Goal: Task Accomplishment & Management: Use online tool/utility

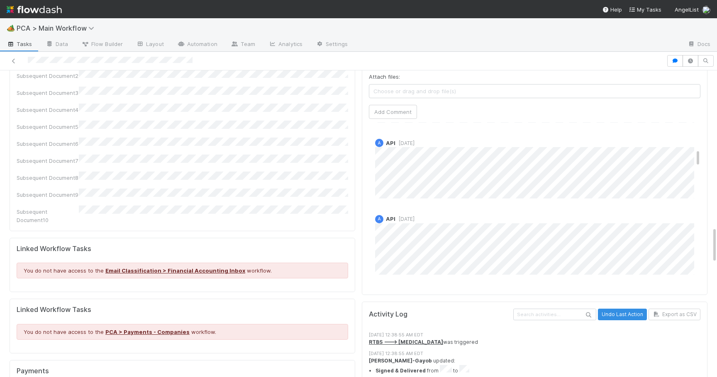
scroll to position [1307, 0]
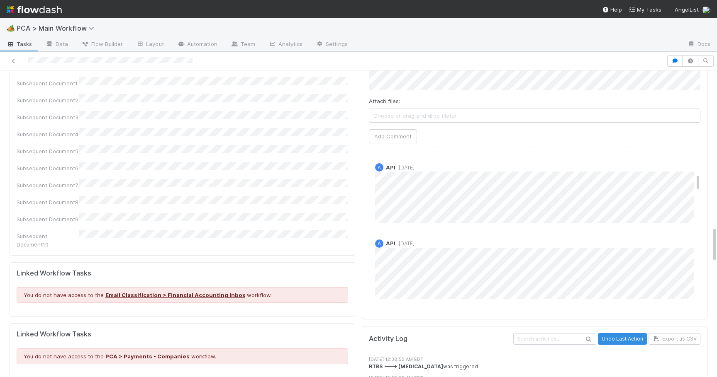
click at [357, 258] on div "PCA Information Edit Corporation Name Startup Name Corporation ID PCA Type Tran…" at bounding box center [182, 124] width 352 height 2675
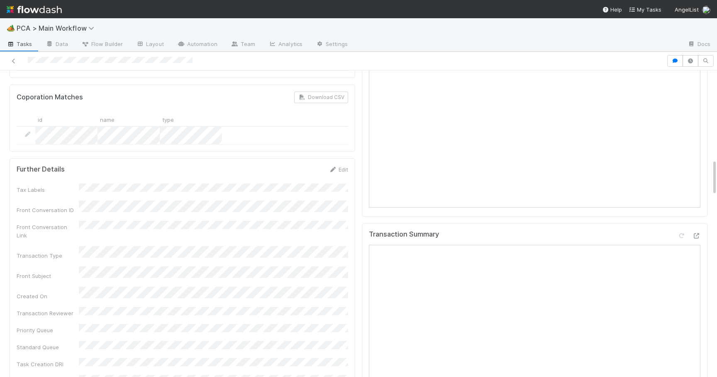
scroll to position [744, 0]
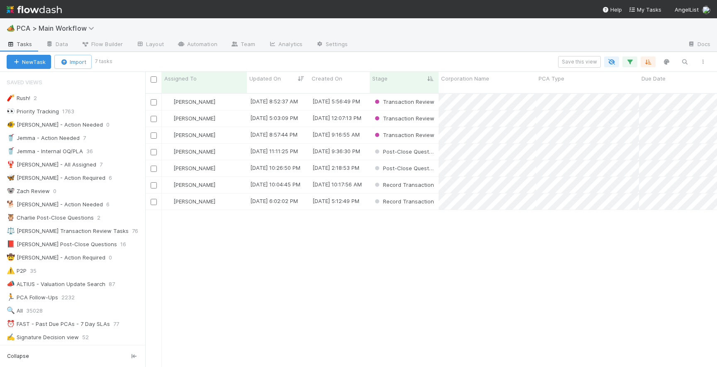
scroll to position [280, 571]
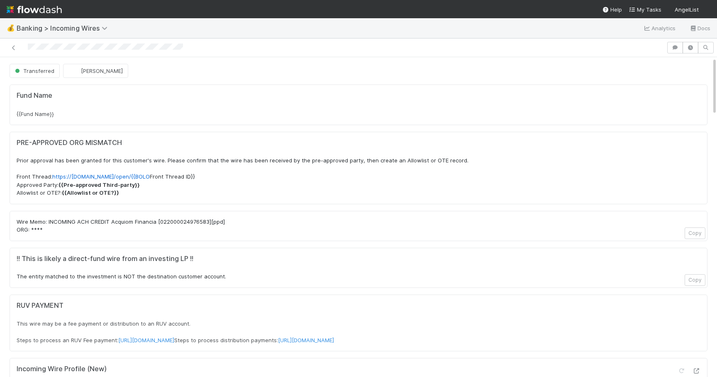
scroll to position [1251, 0]
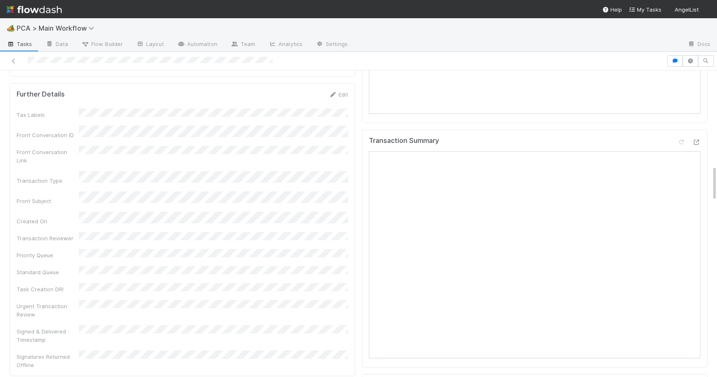
scroll to position [823, 0]
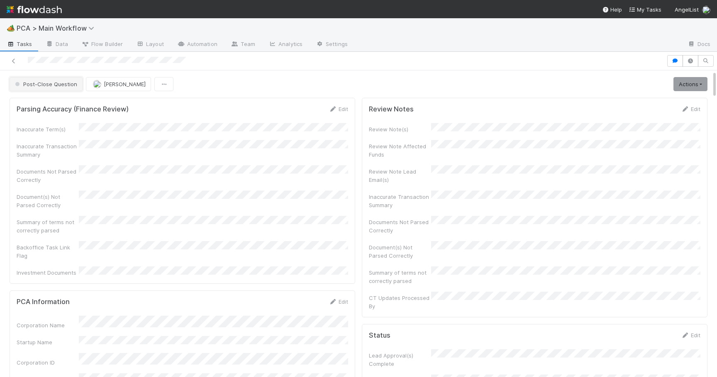
click at [69, 80] on button "Post-Close Question" at bounding box center [46, 84] width 73 height 14
click at [61, 121] on span "Record Transaction" at bounding box center [42, 120] width 61 height 7
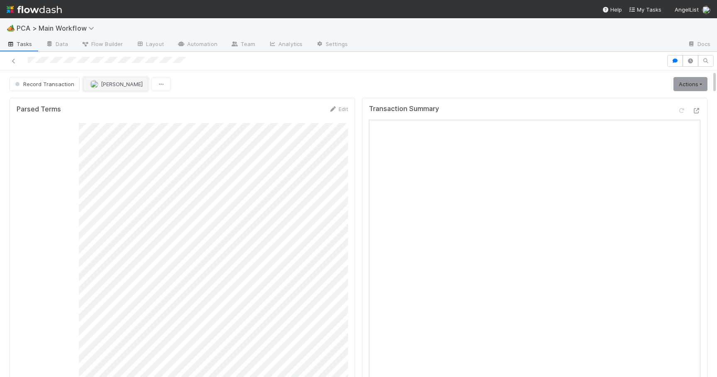
click at [109, 84] on span "Charlie Bell" at bounding box center [122, 84] width 42 height 7
click at [106, 103] on span "Philip Chung" at bounding box center [115, 105] width 42 height 7
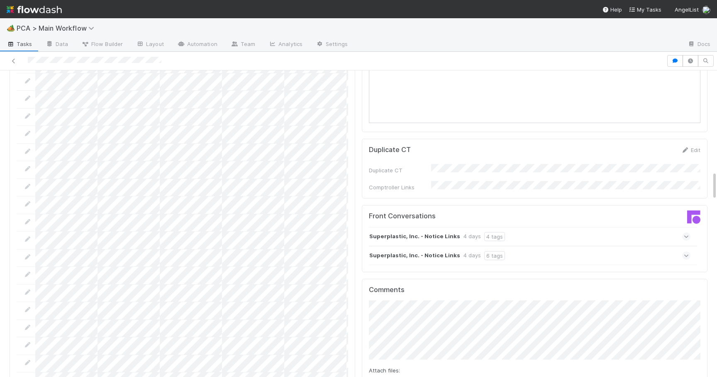
scroll to position [1056, 0]
click at [688, 253] on icon at bounding box center [685, 257] width 5 height 8
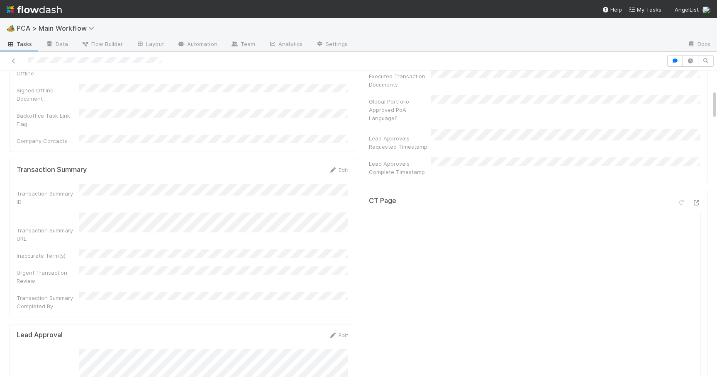
scroll to position [0, 0]
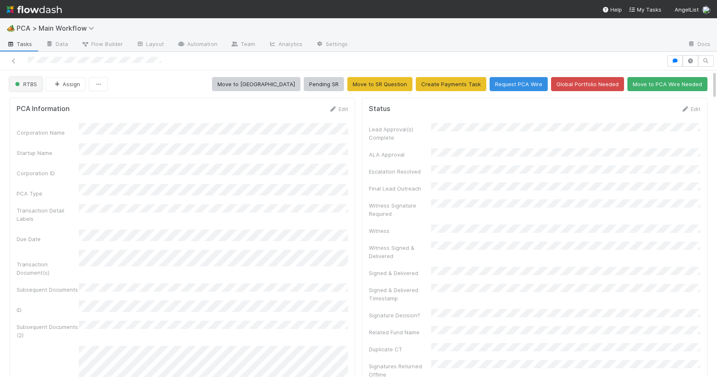
click at [33, 85] on span "RTBS" at bounding box center [25, 84] width 24 height 7
click at [37, 106] on span "Transaction Review" at bounding box center [42, 105] width 61 height 7
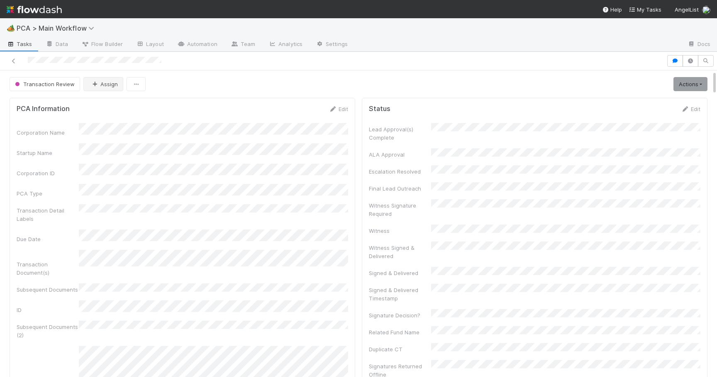
scroll to position [135, 0]
click at [112, 85] on span "Philip Chung" at bounding box center [122, 84] width 42 height 7
click at [112, 108] on div "Josh Tarr you" at bounding box center [136, 104] width 117 height 15
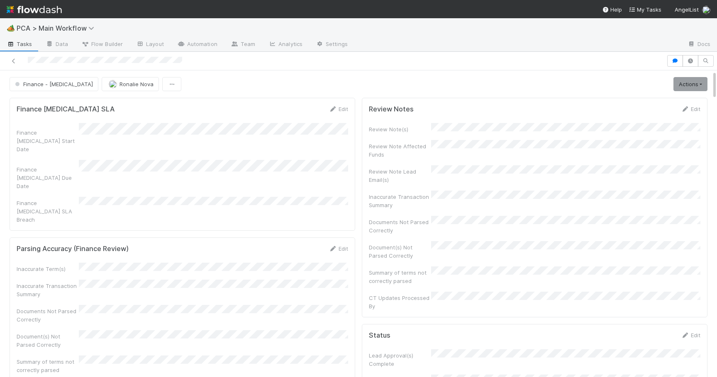
scroll to position [1686, 0]
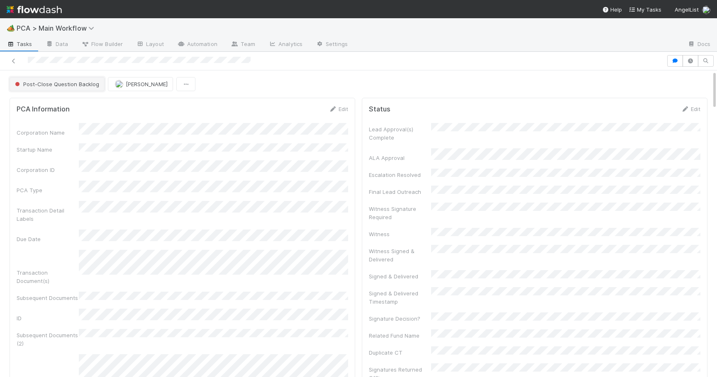
click at [87, 88] on button "Post-Close Question Backlog" at bounding box center [57, 84] width 95 height 14
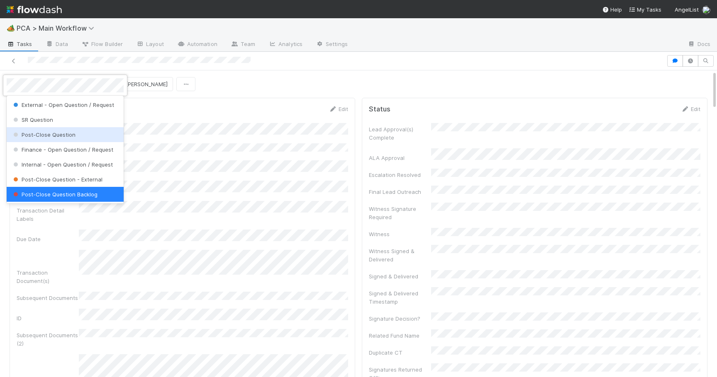
click at [68, 138] on div "Post-Close Question" at bounding box center [65, 134] width 117 height 15
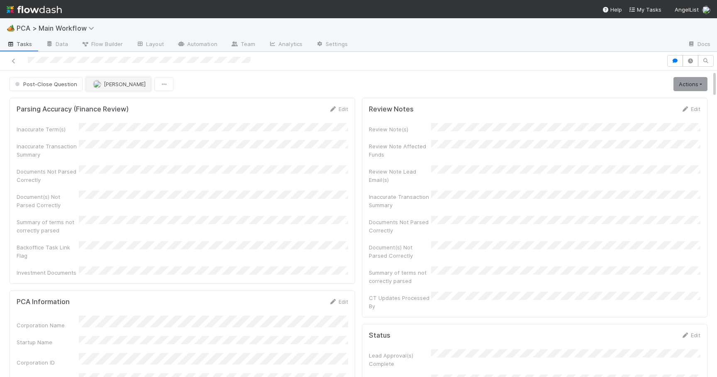
click at [115, 82] on span "Philip Chung" at bounding box center [125, 84] width 42 height 7
click at [114, 106] on span "Josh Tarr you" at bounding box center [124, 105] width 54 height 7
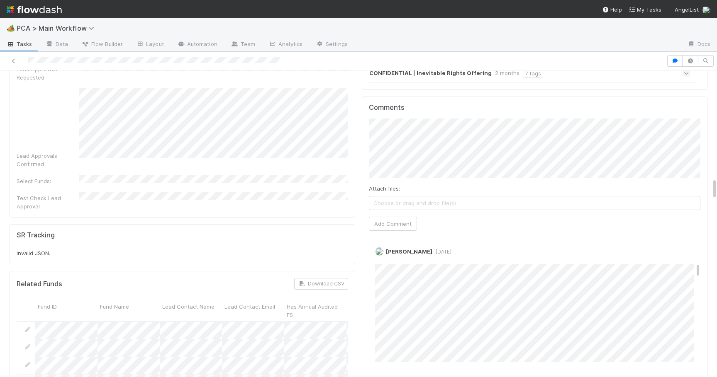
scroll to position [608, 0]
